Goal: Find specific page/section: Find specific page/section

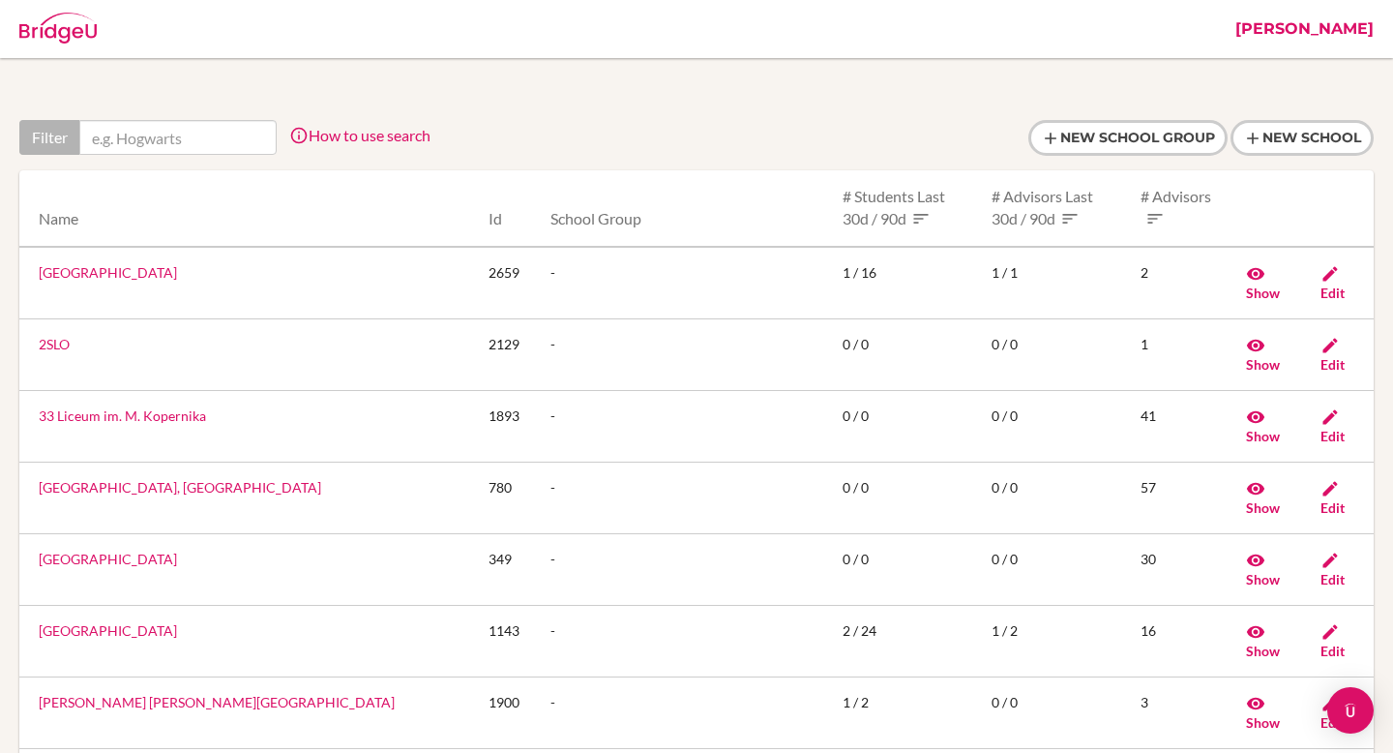
click at [1337, 32] on link "[PERSON_NAME]" at bounding box center [1305, 29] width 158 height 58
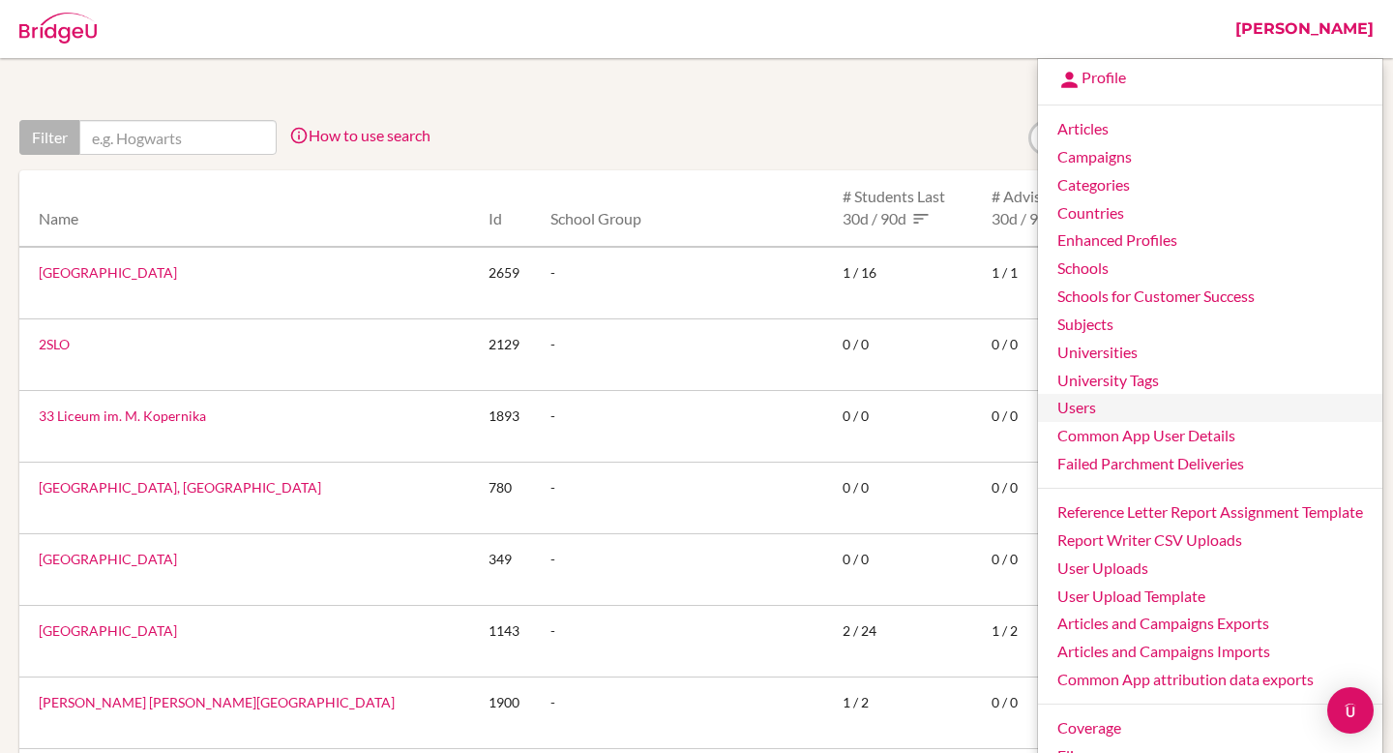
click at [1113, 405] on link "Users" at bounding box center [1210, 408] width 344 height 28
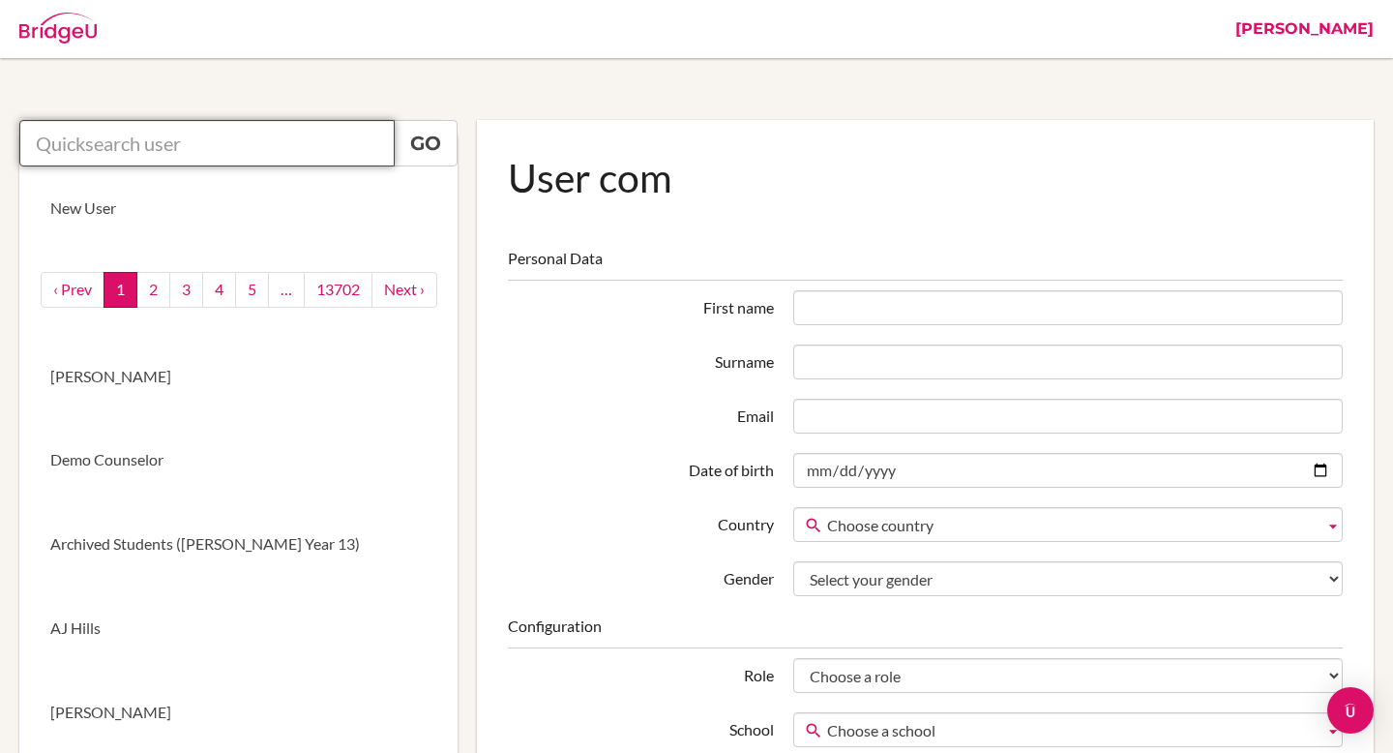
click at [125, 138] on input "text" at bounding box center [206, 143] width 375 height 46
paste input "[EMAIL_ADDRESS][DOMAIN_NAME]"
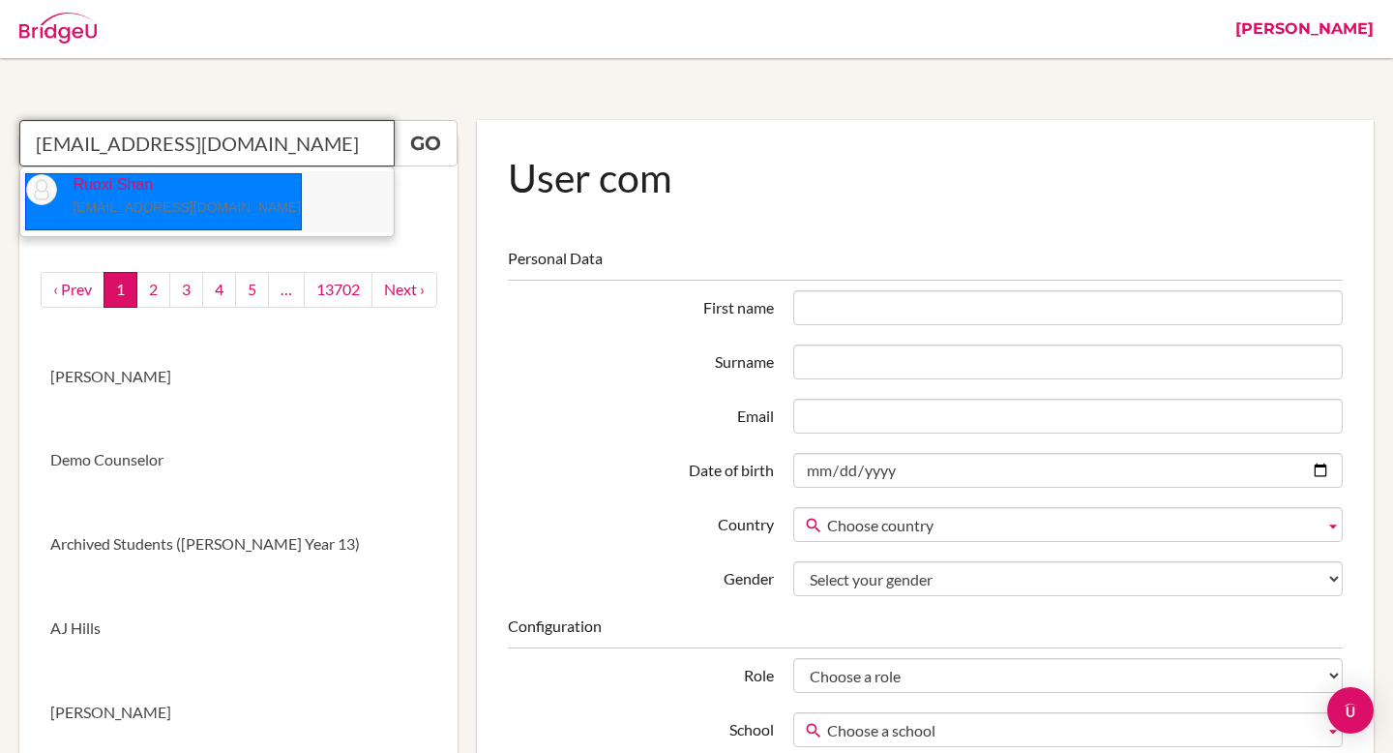
click at [211, 190] on li "Ruoxi Shan [EMAIL_ADDRESS][DOMAIN_NAME]" at bounding box center [206, 201] width 373 height 61
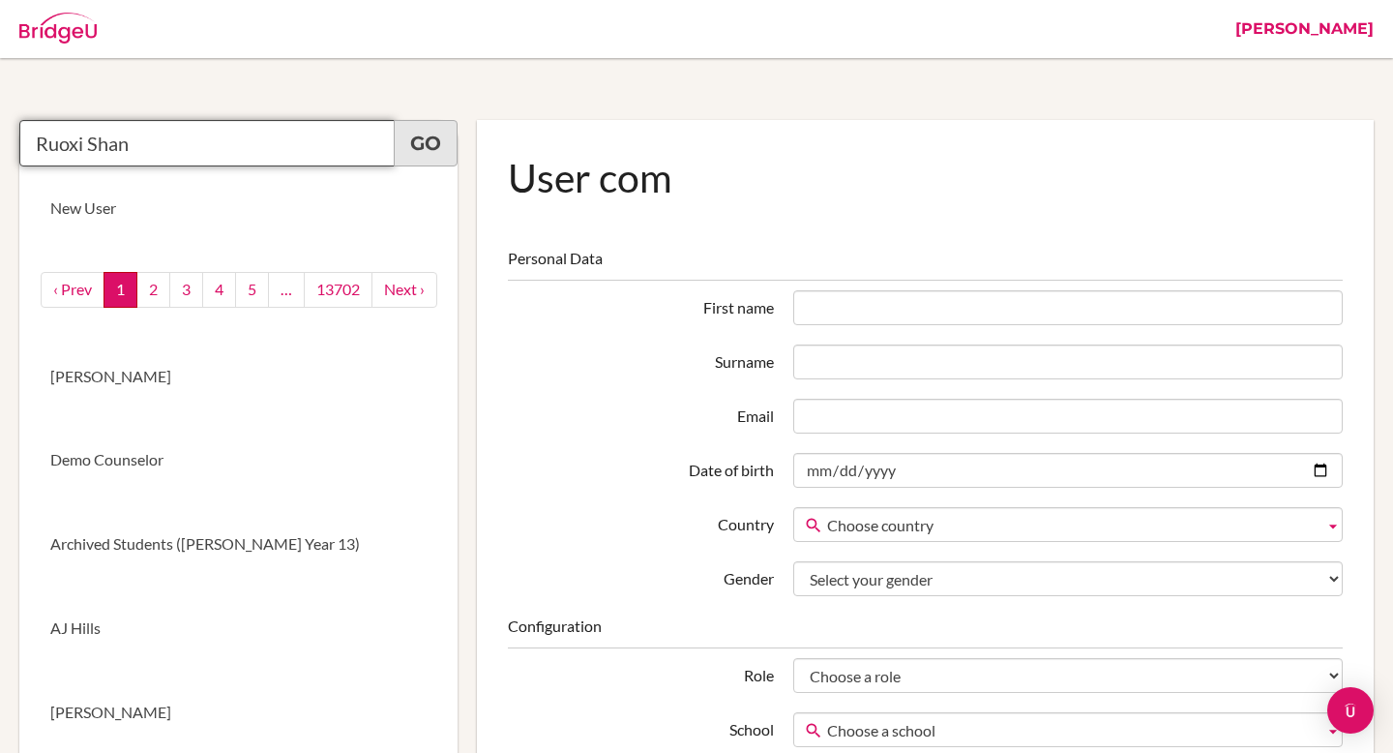
type input "Ruoxi Shan"
click at [424, 134] on link "Go" at bounding box center [426, 143] width 64 height 46
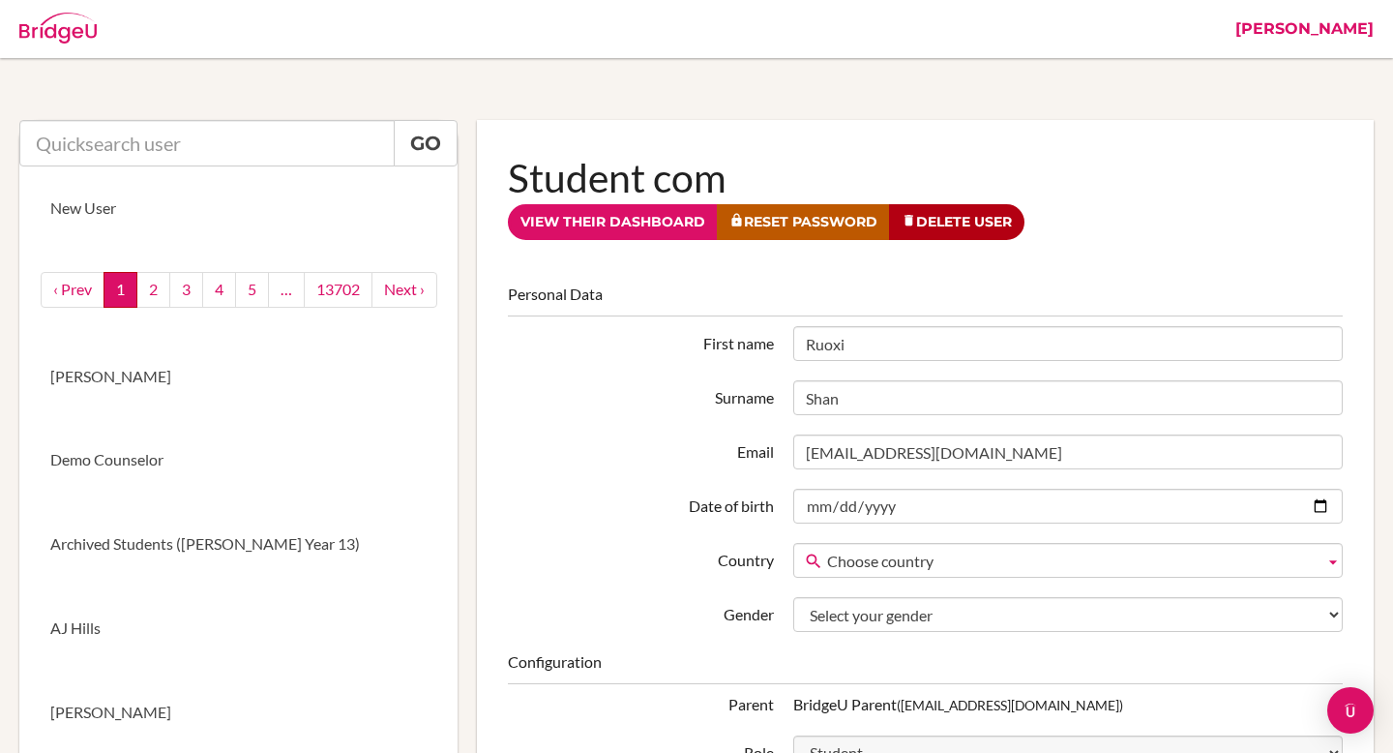
click at [932, 45] on div at bounding box center [618, 29] width 1216 height 58
click at [246, 143] on input "text" at bounding box center [206, 143] width 375 height 46
click at [419, 140] on link "Go" at bounding box center [426, 143] width 64 height 46
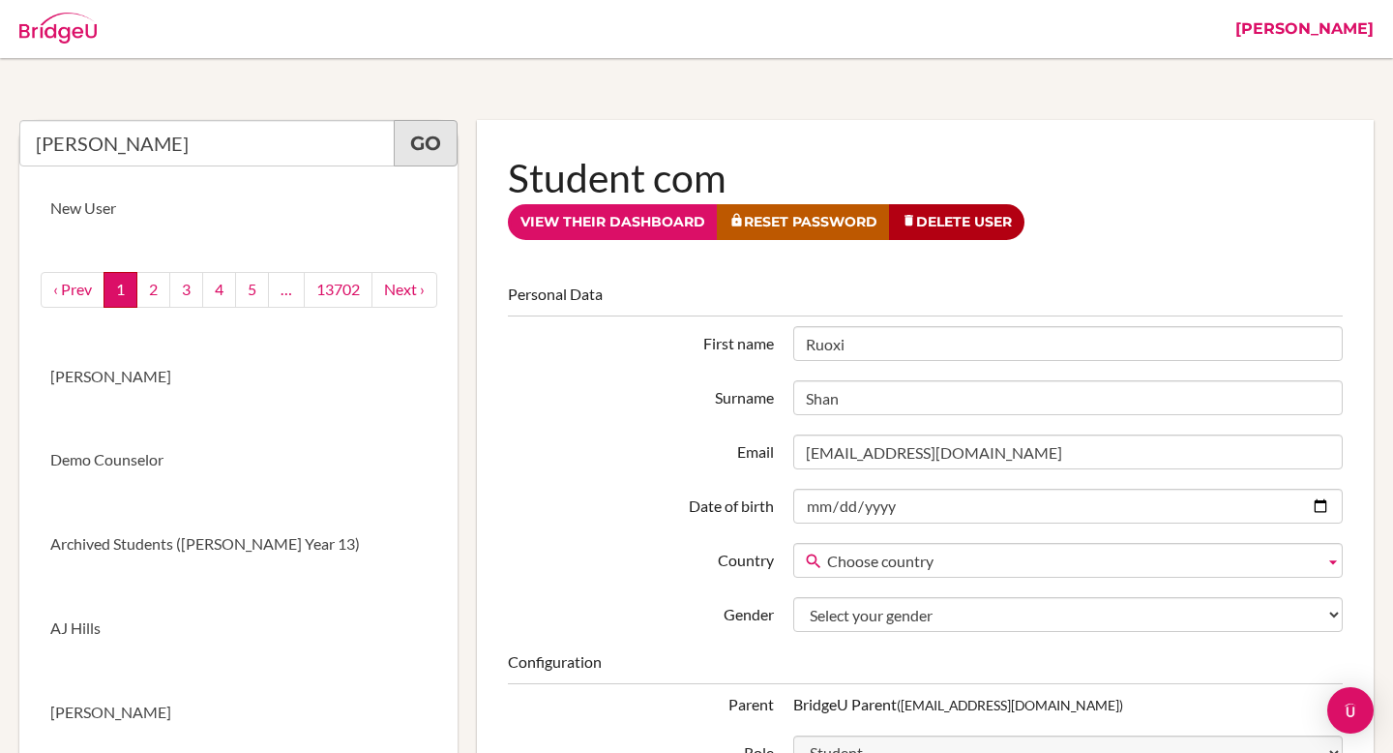
click at [419, 140] on link "Go" at bounding box center [426, 143] width 64 height 46
click at [340, 153] on input "david warner" at bounding box center [206, 143] width 375 height 46
type input "david"
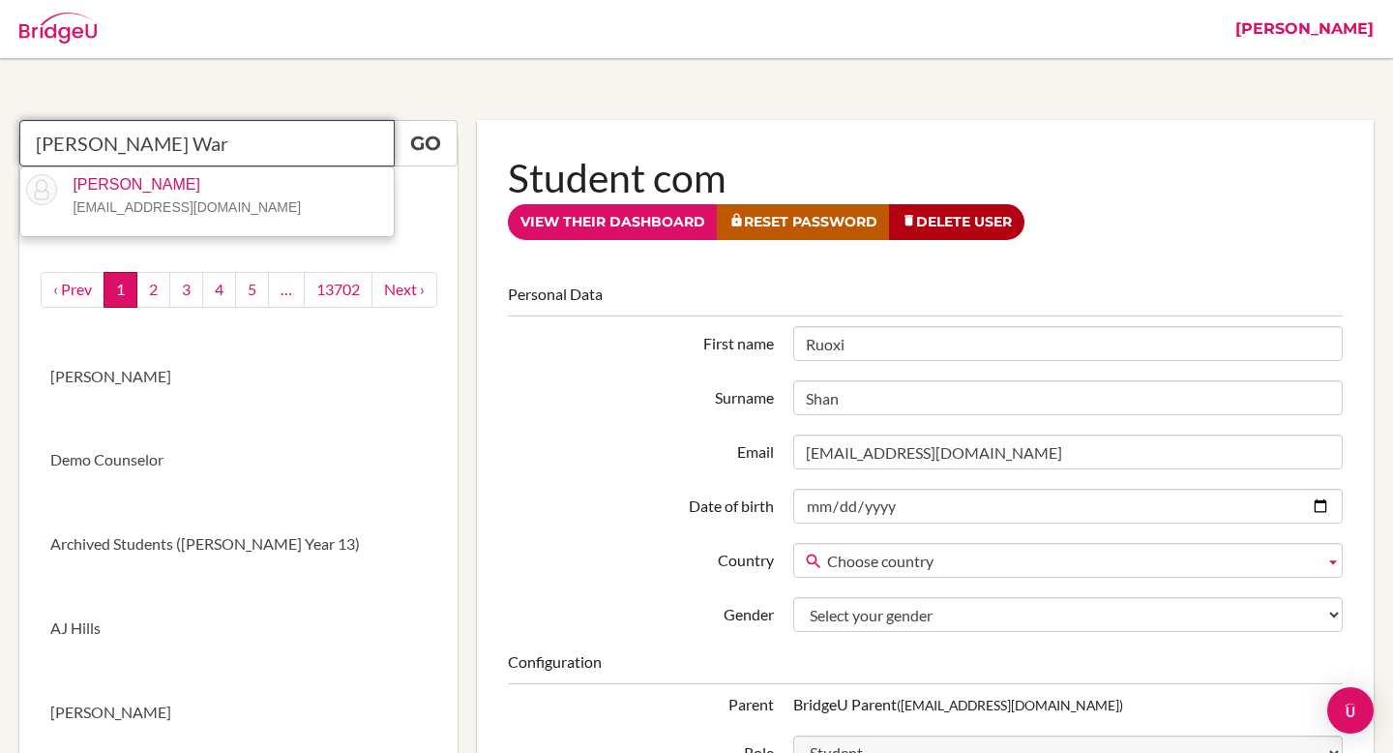
type input "David War"
